Goal: Transaction & Acquisition: Purchase product/service

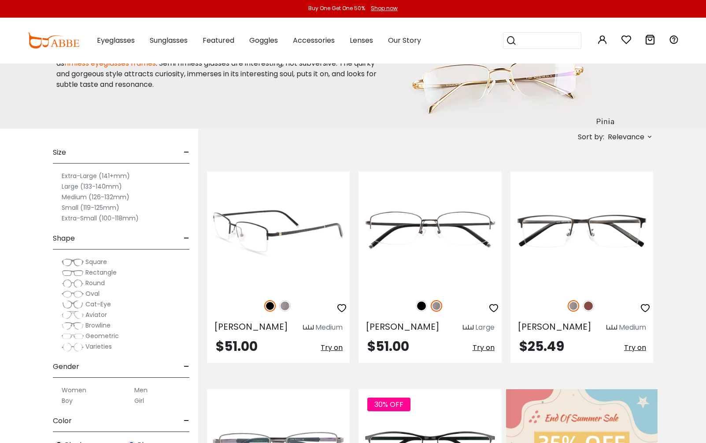
click at [290, 237] on img at bounding box center [278, 230] width 143 height 119
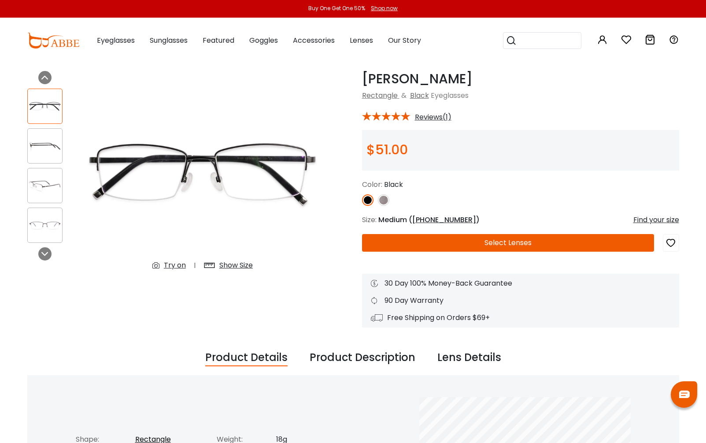
scroll to position [44, 0]
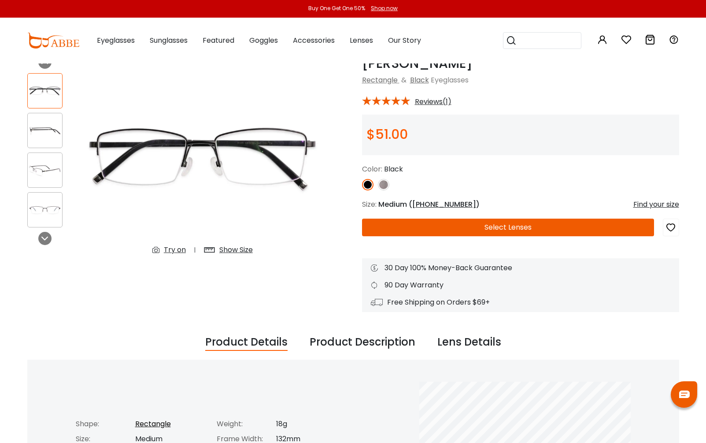
click at [48, 133] on img at bounding box center [45, 130] width 34 height 17
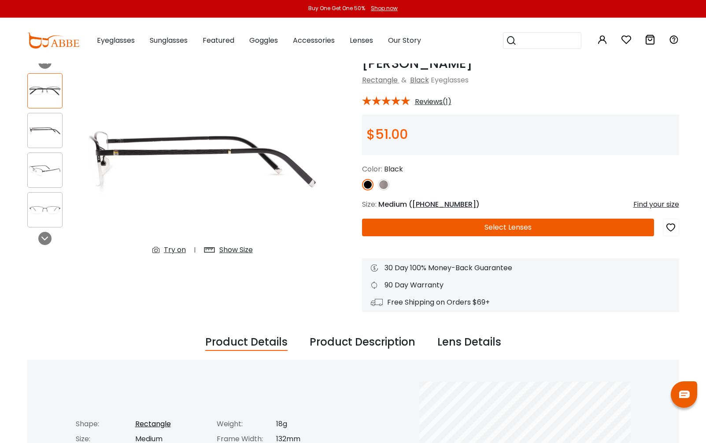
click at [41, 104] on div at bounding box center [44, 90] width 35 height 35
click at [41, 96] on img at bounding box center [45, 90] width 34 height 17
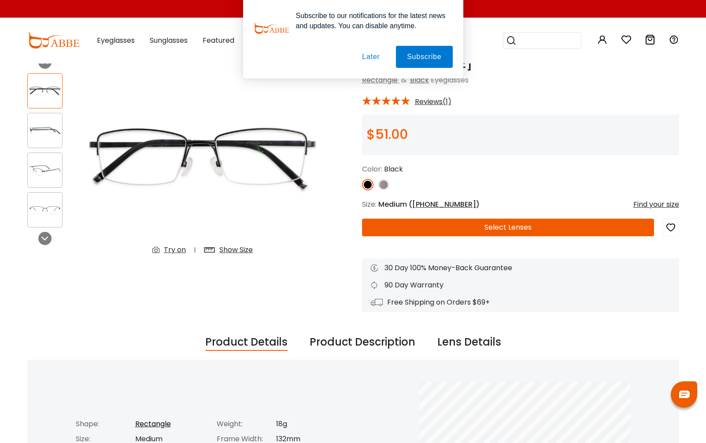
click at [372, 56] on button "Later" at bounding box center [371, 57] width 40 height 22
